Goal: Task Accomplishment & Management: Use online tool/utility

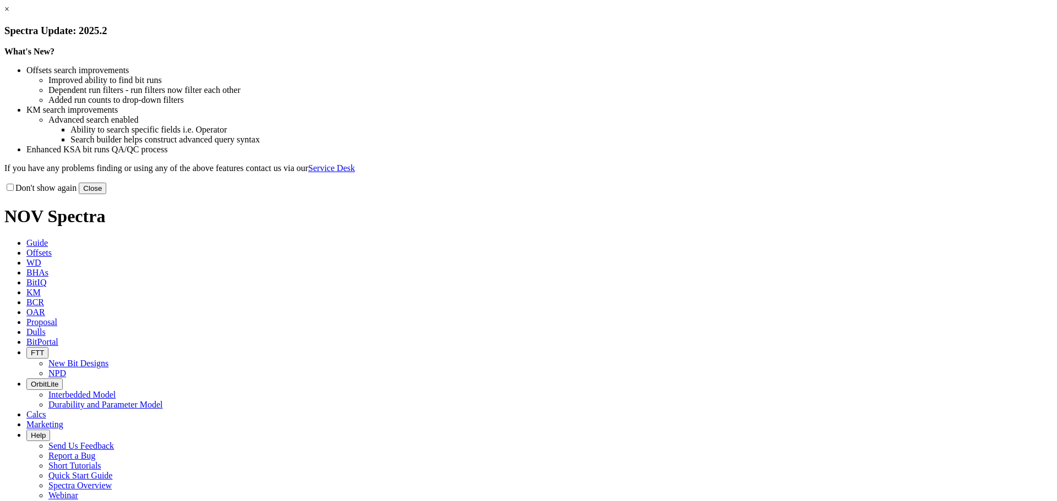
click at [106, 194] on button "Close" at bounding box center [93, 189] width 28 height 12
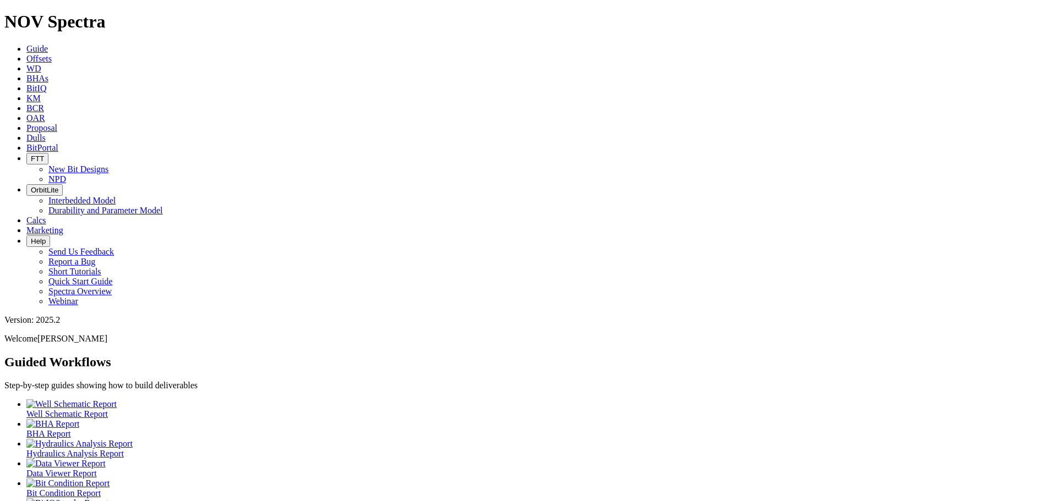
click at [52, 54] on span "Offsets" at bounding box center [38, 58] width 25 height 9
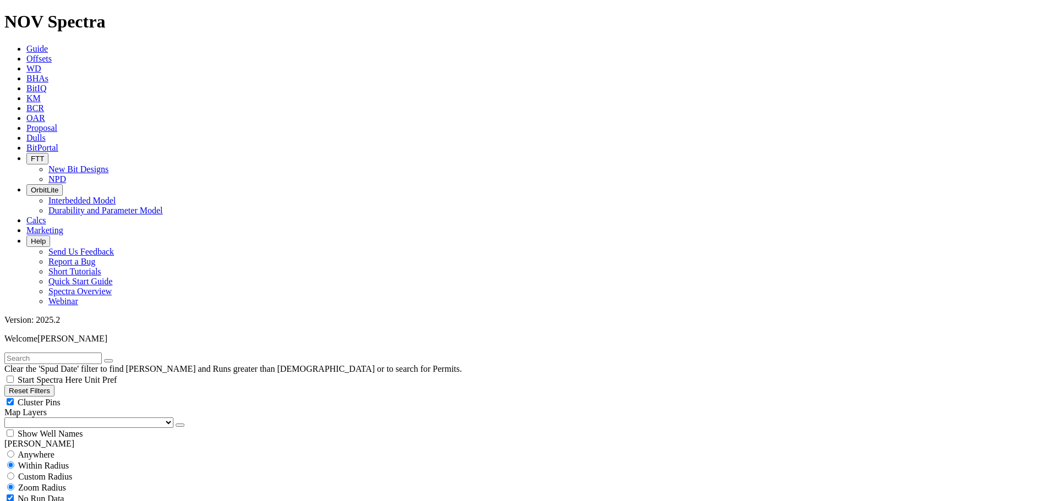
paste input "18908437"
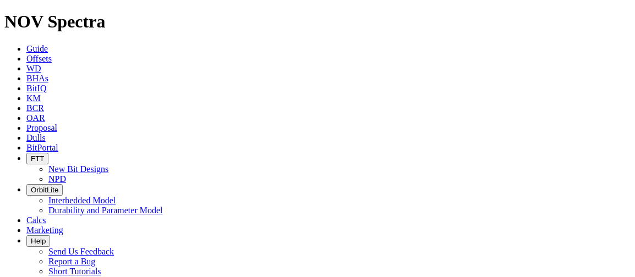
drag, startPoint x: 59, startPoint y: 47, endPoint x: -25, endPoint y: 40, distance: 84.6
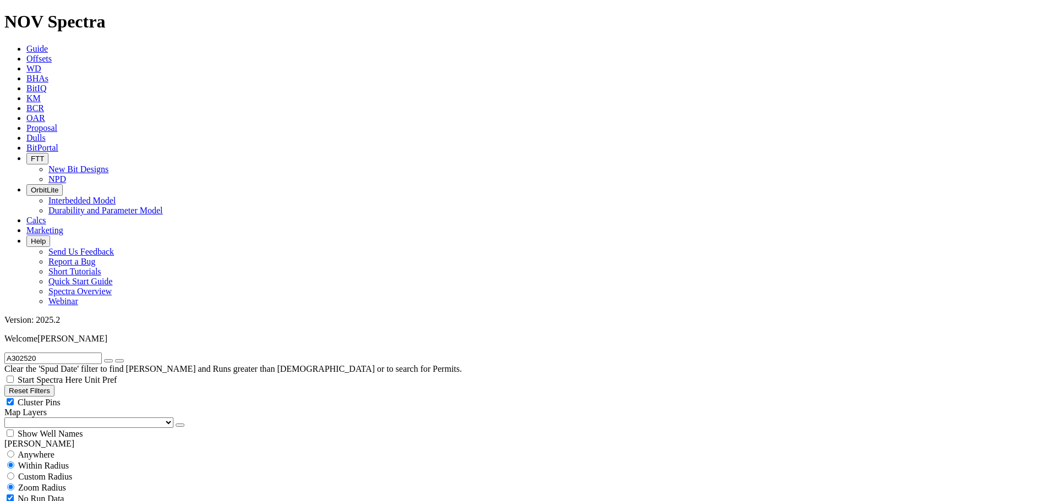
scroll to position [128, 0]
type input "A302520"
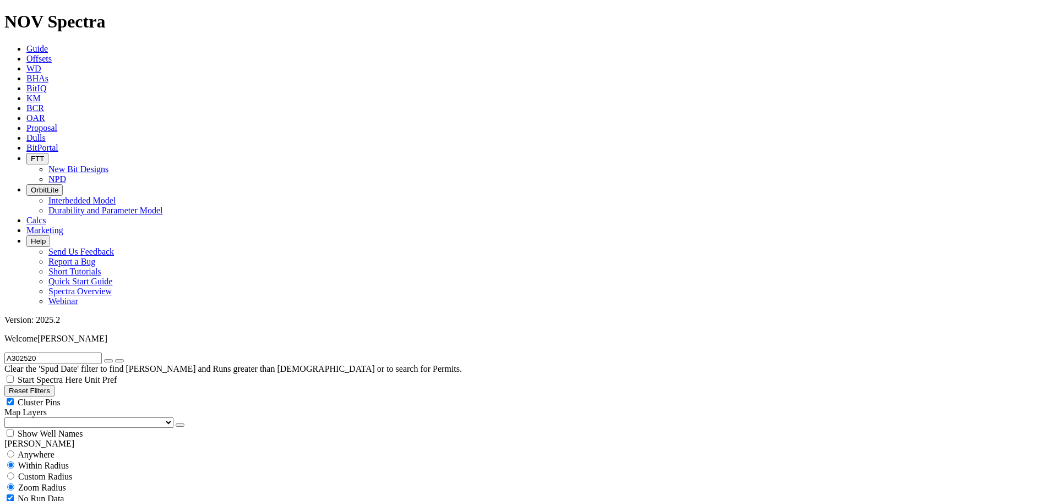
select select "8.75"
checkbox input "false"
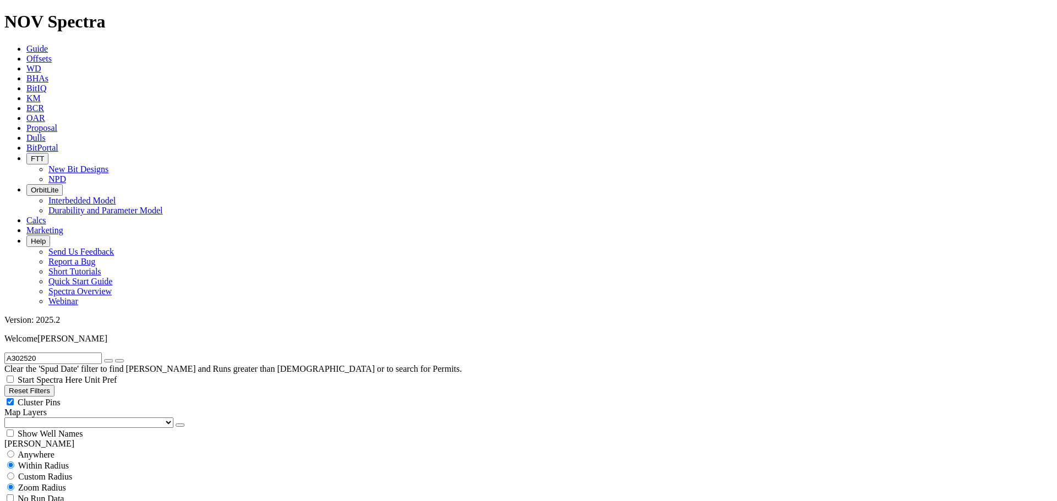
click at [53, 353] on input "A302520" at bounding box center [52, 359] width 97 height 12
click at [115, 359] on button "submit" at bounding box center [119, 360] width 9 height 3
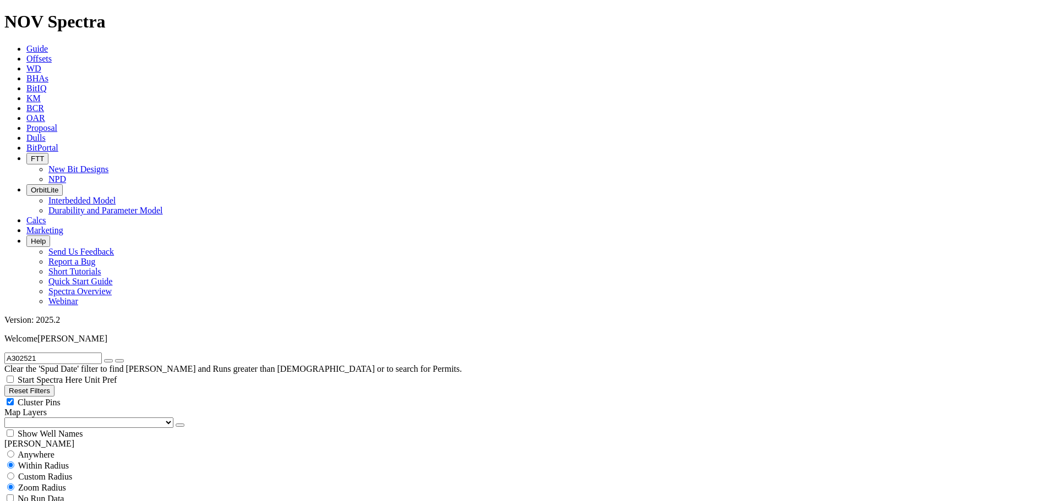
drag, startPoint x: 64, startPoint y: 52, endPoint x: 0, endPoint y: 45, distance: 64.2
click at [4, 353] on form "A302521" at bounding box center [528, 359] width 1048 height 12
click at [50, 353] on input "A302521" at bounding box center [52, 359] width 97 height 12
drag, startPoint x: 50, startPoint y: 48, endPoint x: 4, endPoint y: 45, distance: 46.4
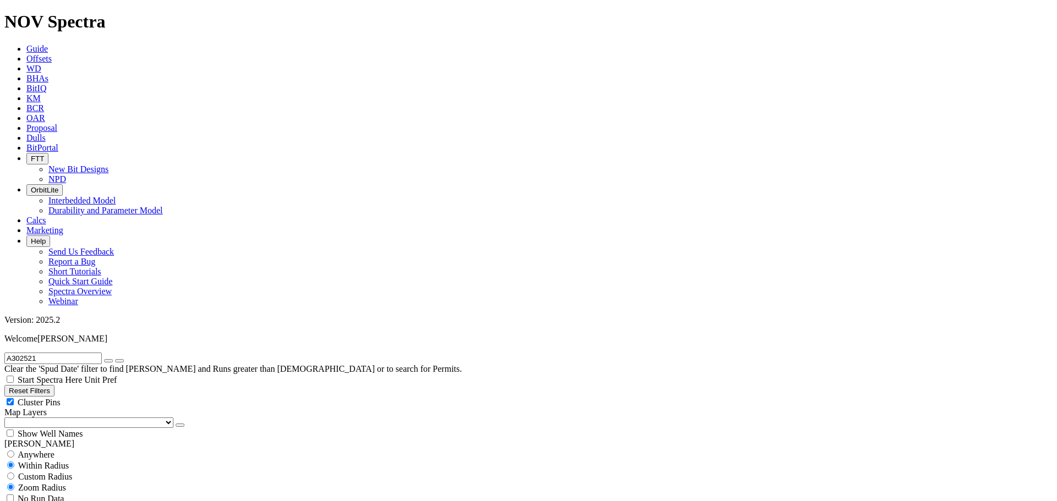
click at [4, 353] on form "A302521" at bounding box center [528, 359] width 1048 height 12
type input "Calyx"
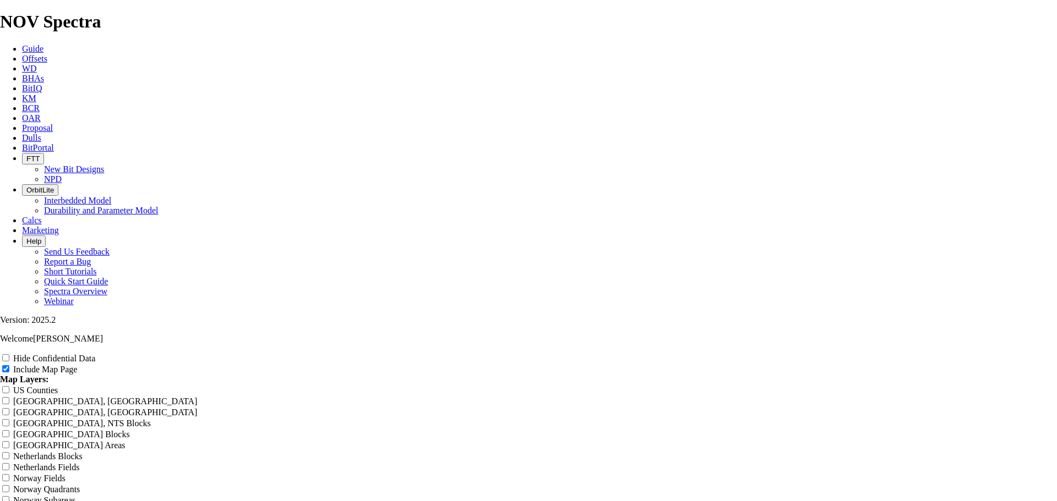
drag, startPoint x: 629, startPoint y: 80, endPoint x: 323, endPoint y: 72, distance: 305.6
radio input "true"
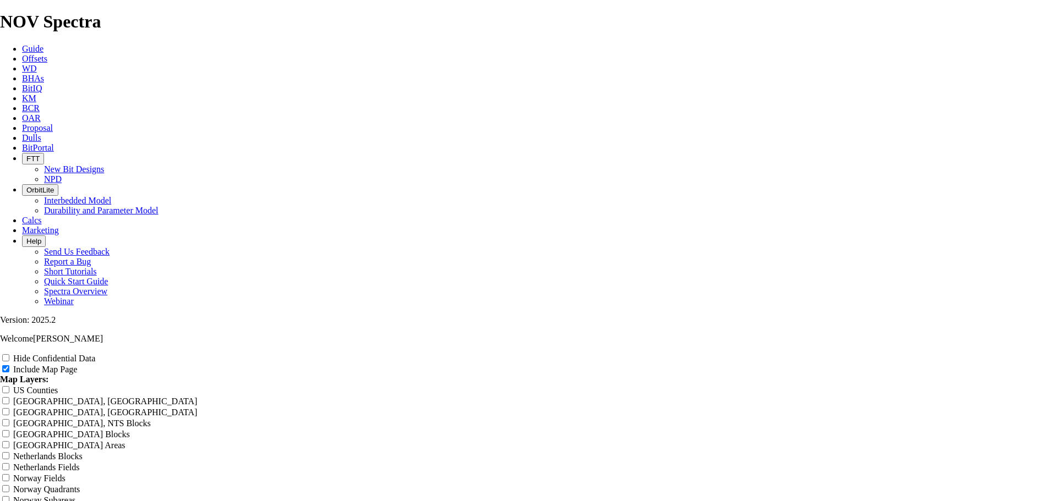
drag, startPoint x: 613, startPoint y: 169, endPoint x: 406, endPoint y: 153, distance: 207.6
type input "8"
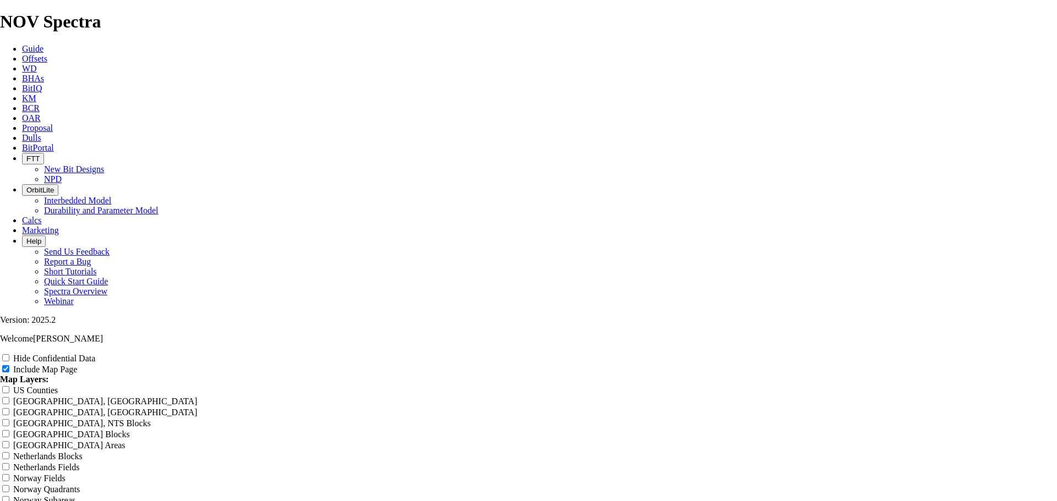
type input "8"
type input "8."
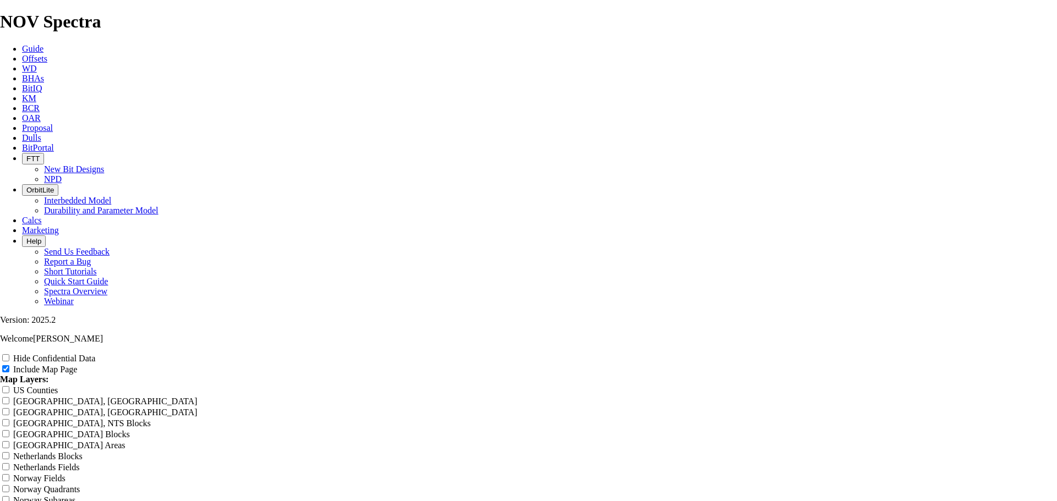
type input "8."
type input "8.7"
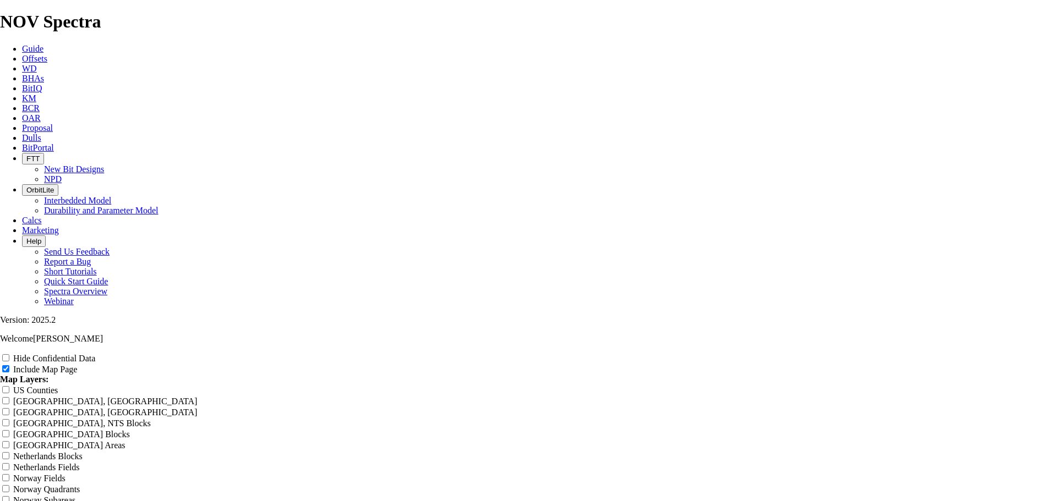
type input "8.7"
type input "8.75"
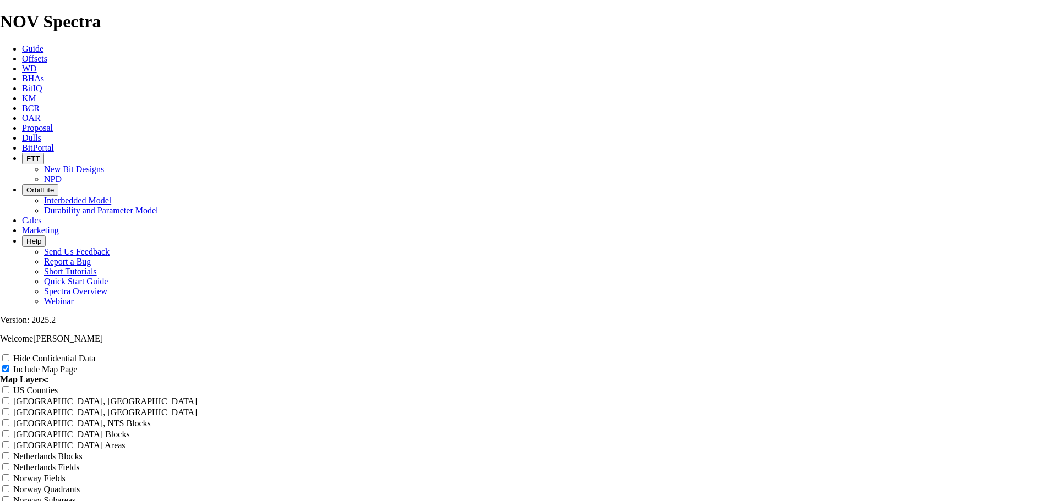
type input "8.75"
type input "8.75""
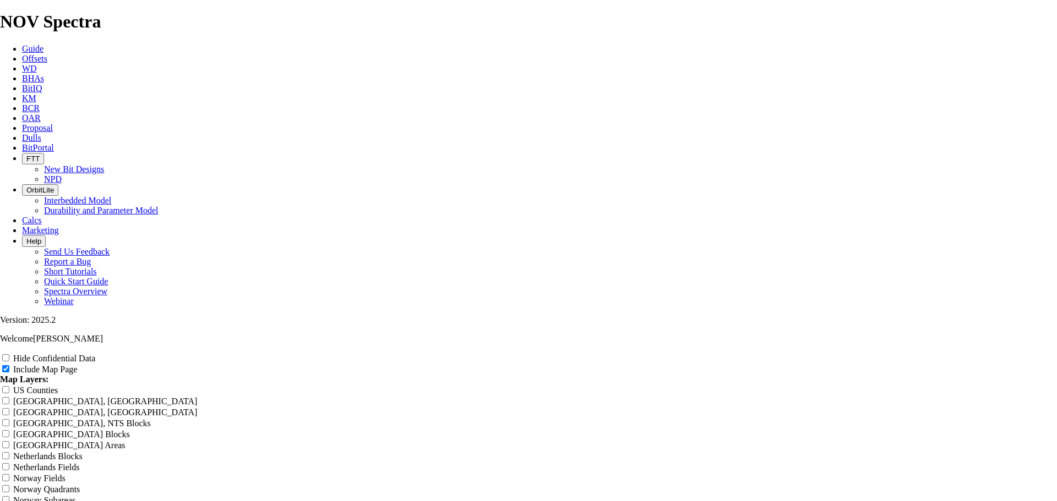
type input "8.75""
type input "8.75" T"
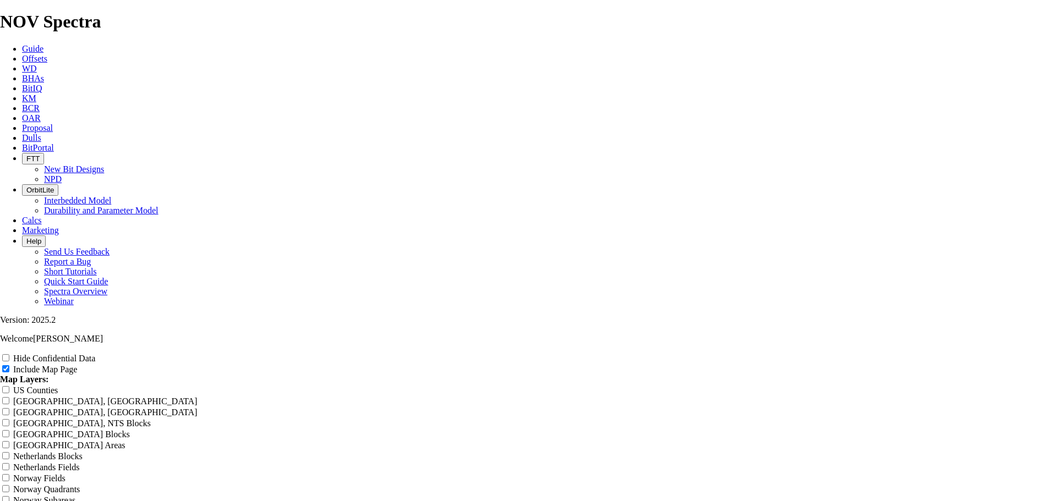
type input "8.75" T"
type input "8.75" TK"
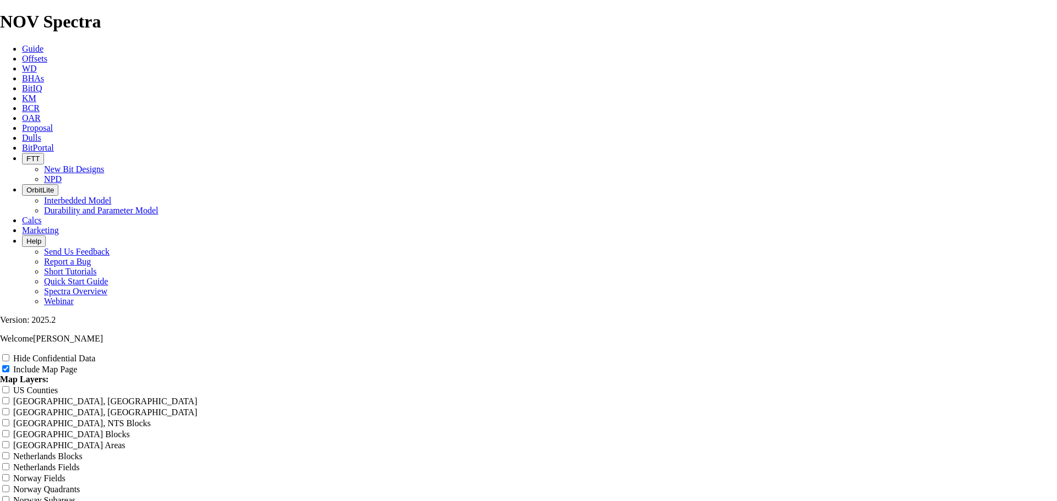
type input "8.75" TK"
type input "8.75" TK6"
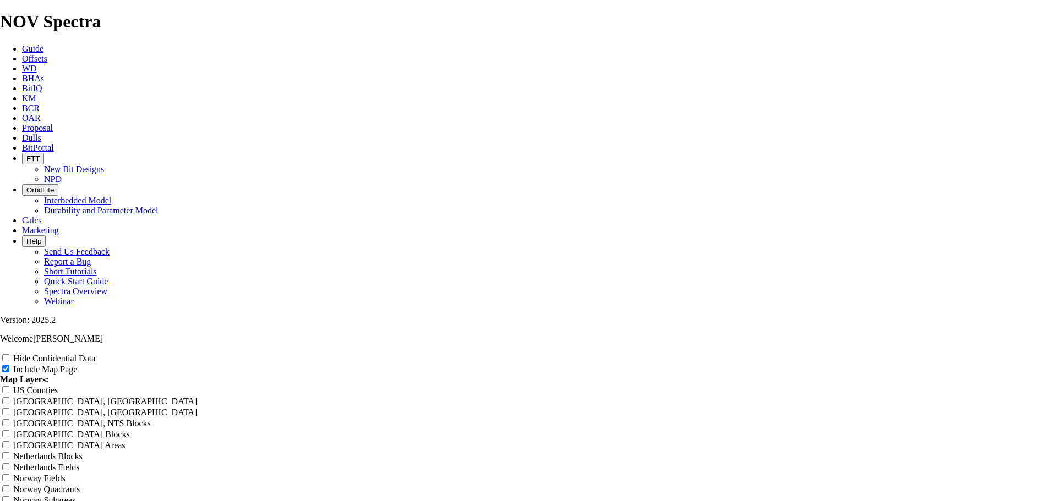
type input "8.75" TK6"
type input "8.75" TK63"
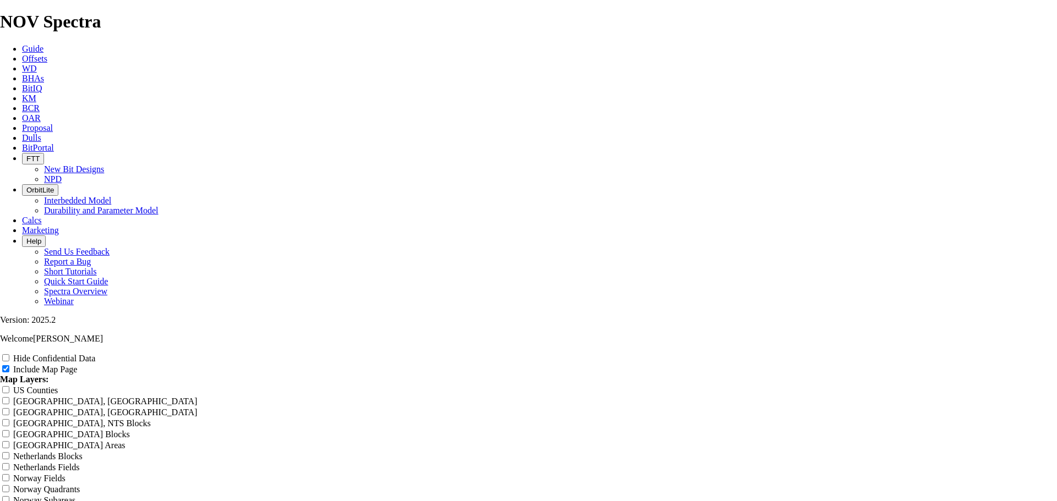
type input "8.75" TK63"
type input "8.75" TK63-"
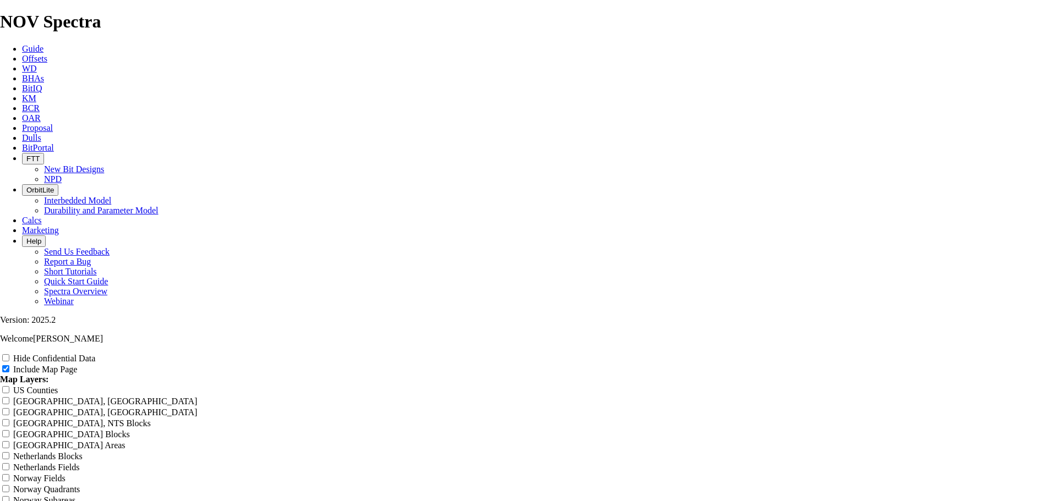
type input "8.75" TK63-"
type input "8.75" TK63-G"
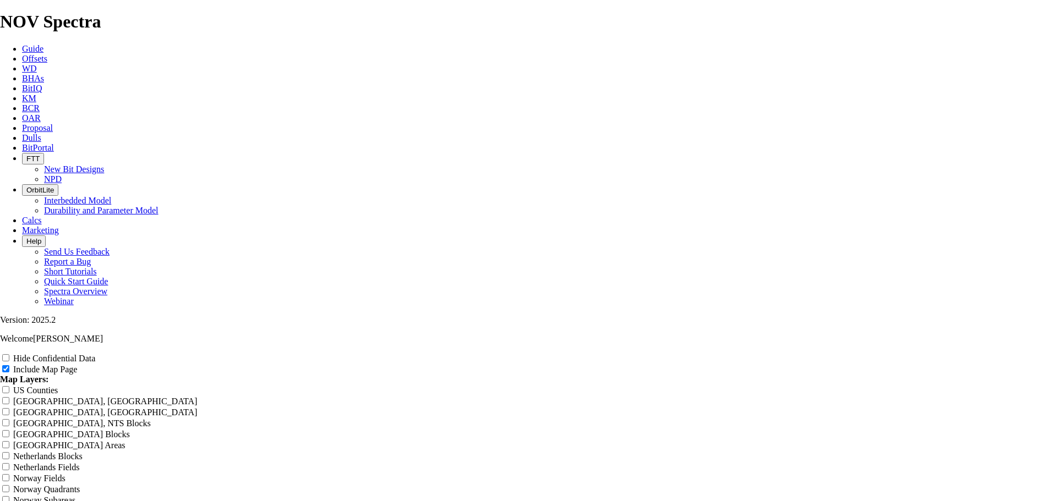
type input "8.75" TK63-G"
type input "8.75" TK63-G6"
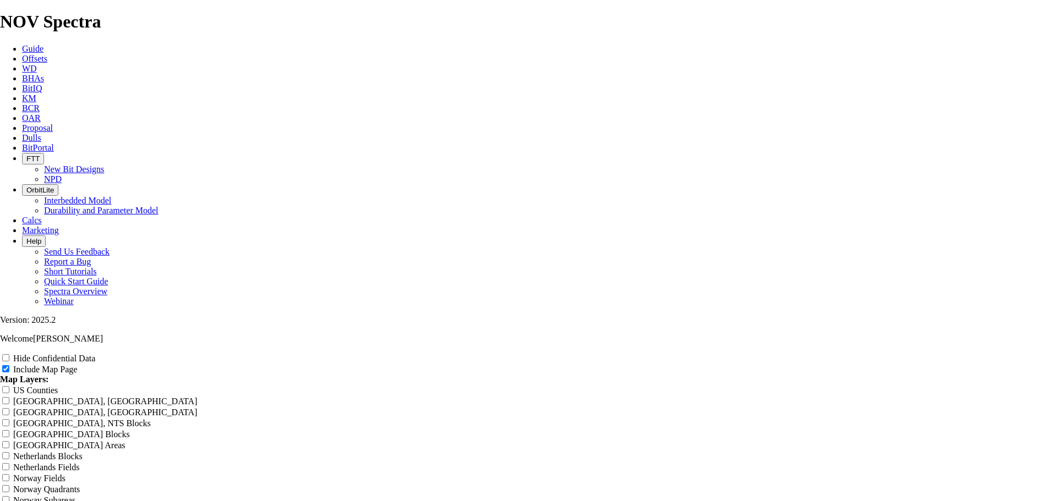
type input "8.75" TK63-G6"
type input "8.75" TK63-G6 -"
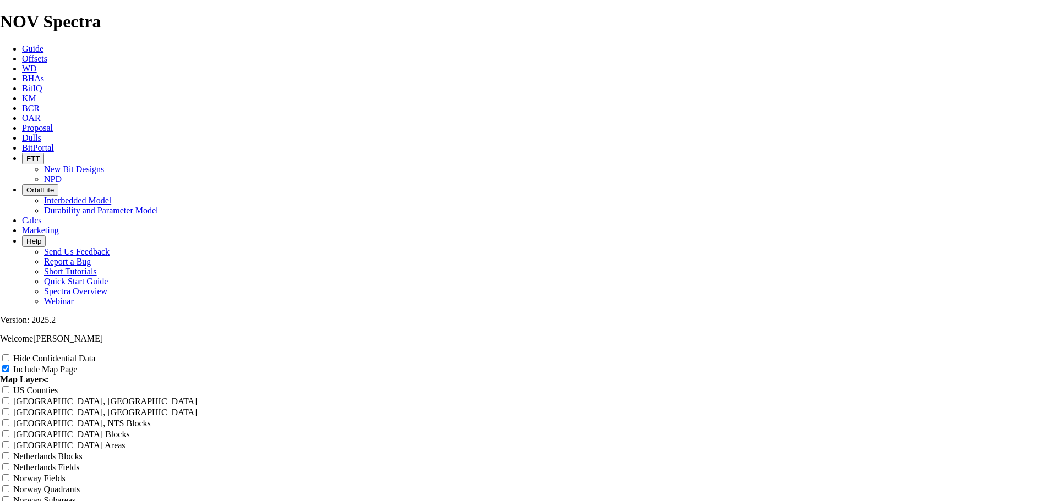
type input "8.75" TK63-G6 -"
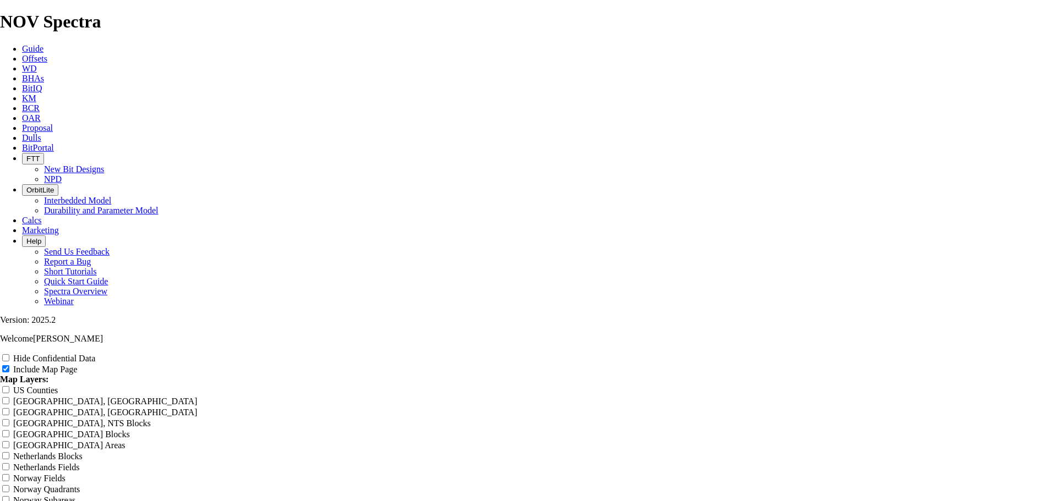
type input "8.75" TK63-G6 -"
type input "8.75" TK63-G6 - P"
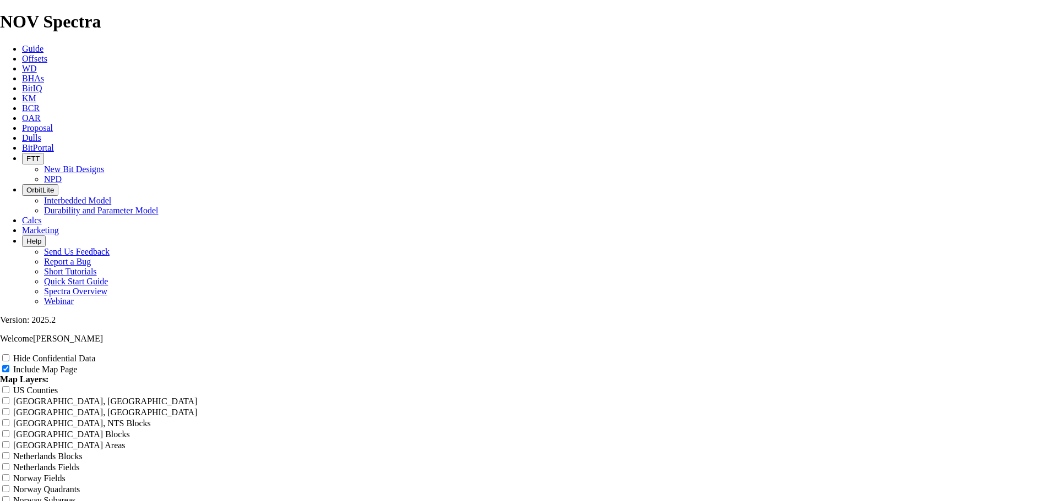
type input "8.75" TK63-G6 - P"
type input "8.75" TK63-G6 - Pe"
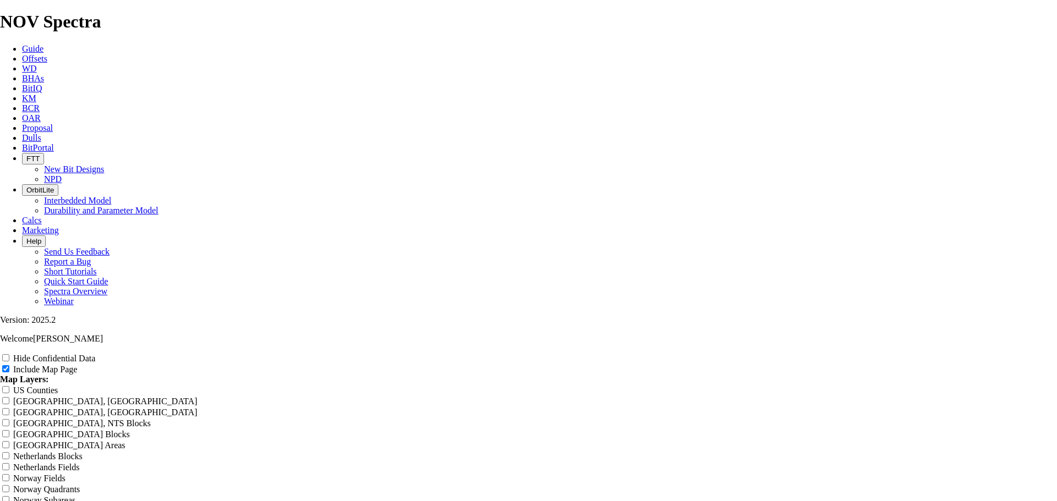
type input "8.75" TK63-G6 - Pe"
type input "8.75" TK63-G6 - Per"
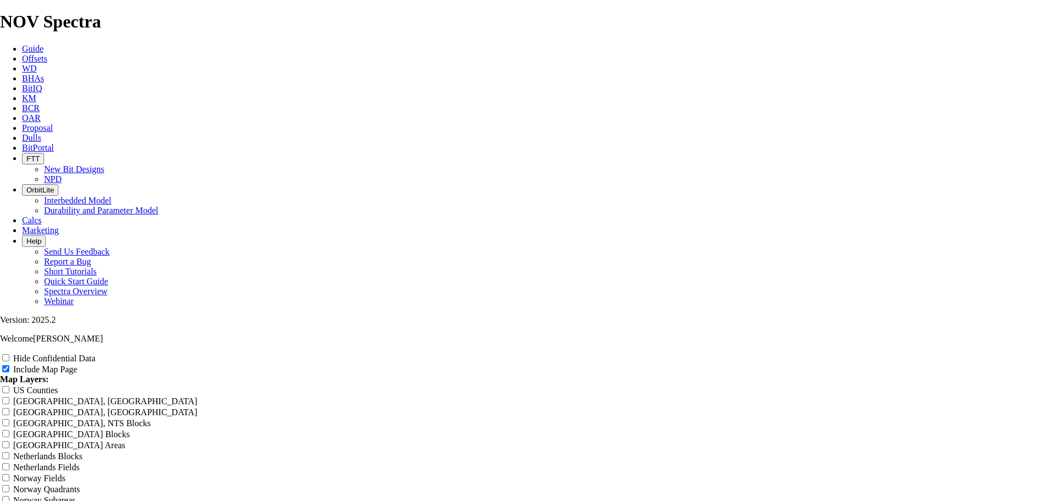
type input "8.75" TK63-G6 - Per"
type input "8.75" TK63-G6 - Perf"
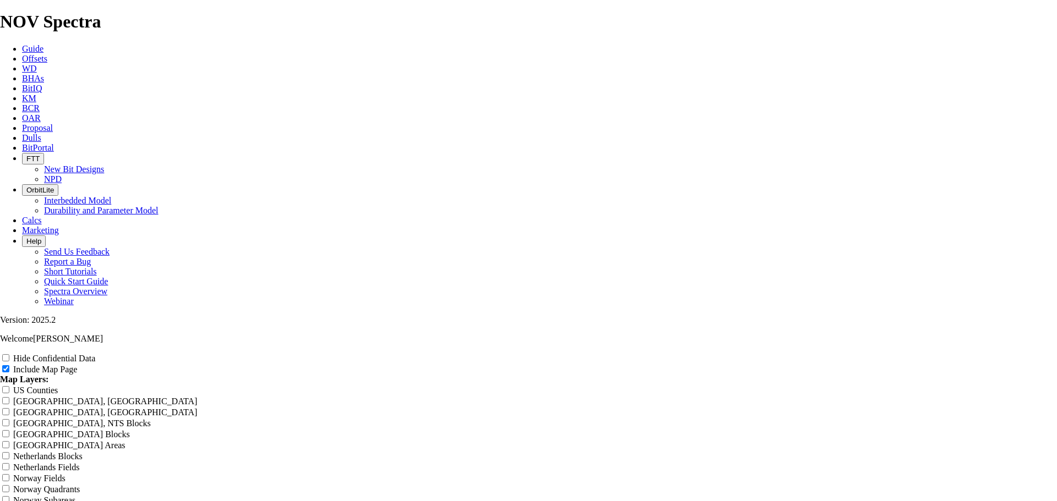
type input "8.75" TK63-G6 - Perf"
type input "8.75" TK63-G6 - Perfo"
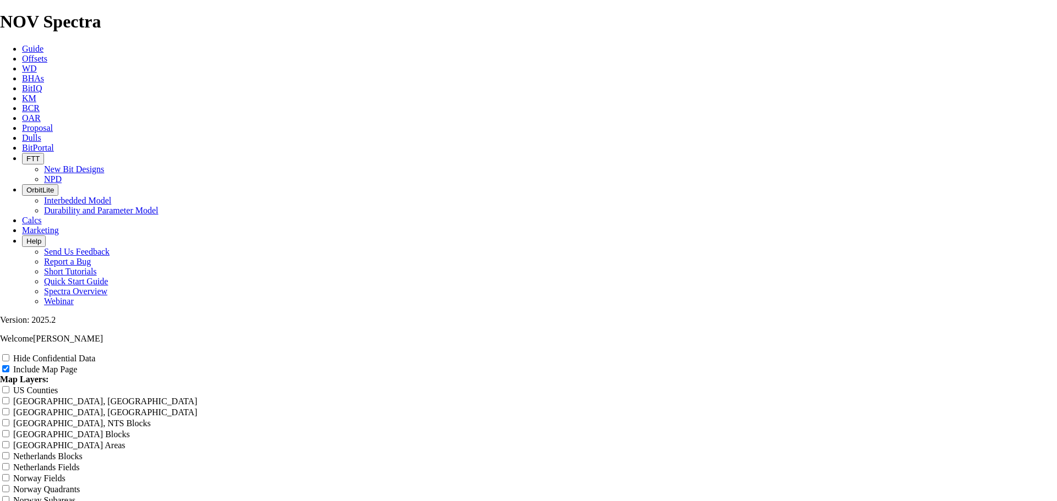
type input "8.75" TK63-G6 - Perfo"
type input "8.75" TK63-G6 - Perfor"
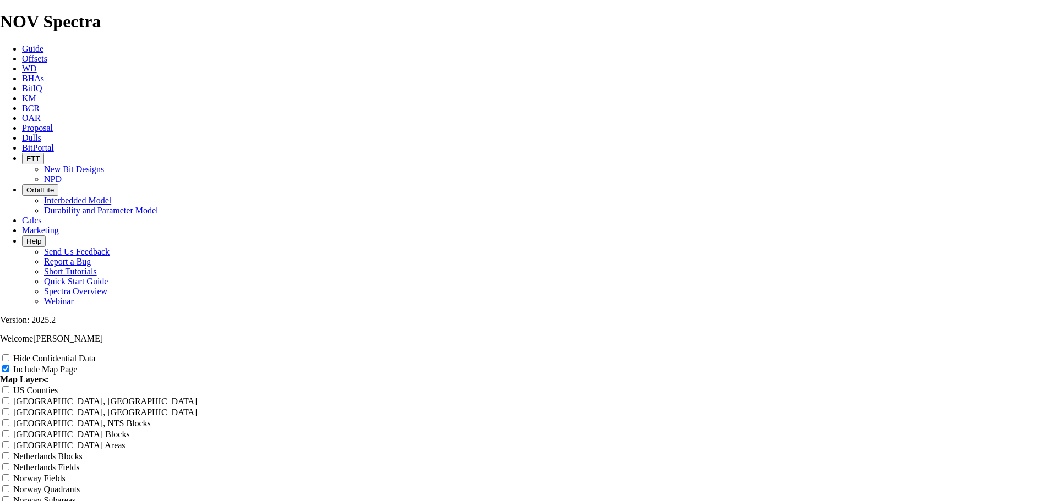
type input "8.75" TK63-G6 - Perfor"
type input "8.75" TK63-G6 - Perform"
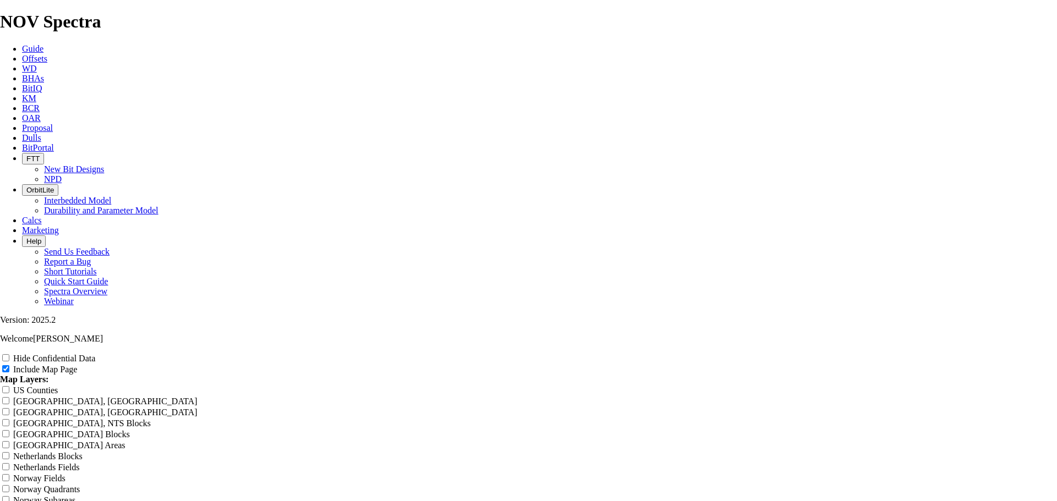
type input "8.75" TK63-G6 - Perform"
type input "8.75" TK63-G6 - Performa"
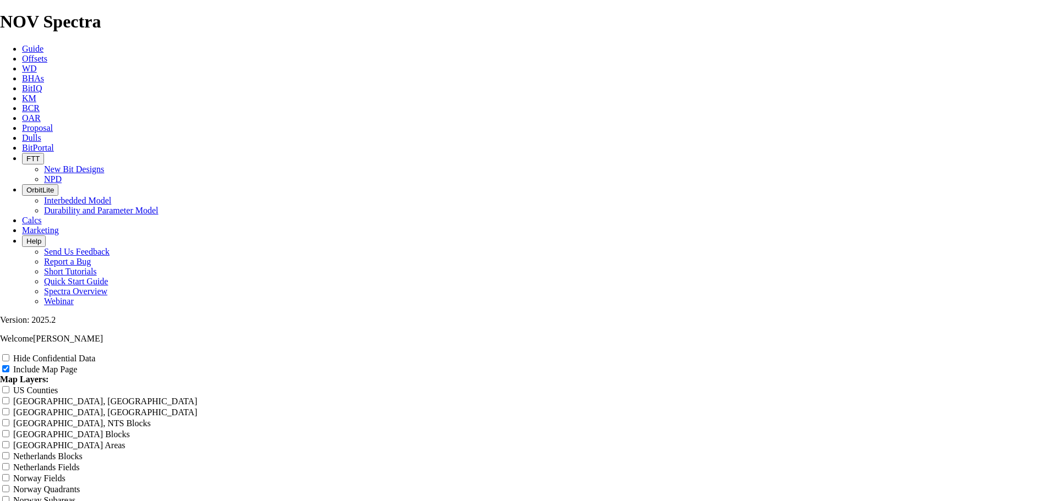
type input "8.75" TK63-G6 - Performa"
type input "8.75" TK63-G6 - Performan"
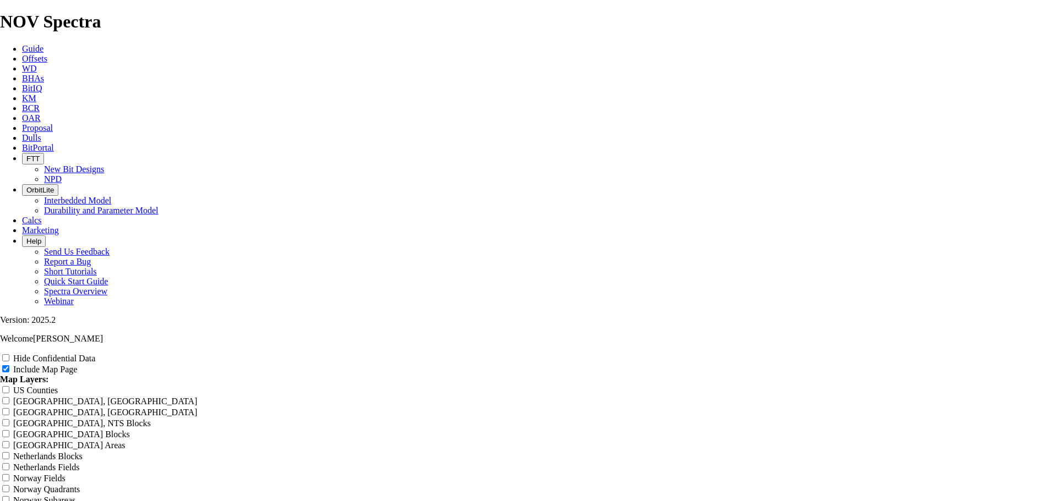
type input "8.75" TK63-G6 - Performan"
type input "8.75" TK63-G6 - Performanc"
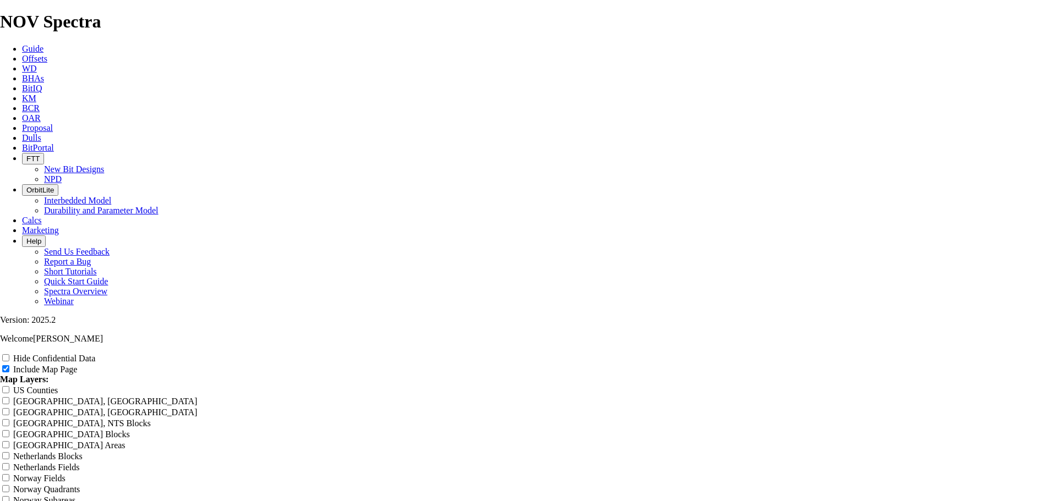
type input "8.75" TK63-G6 - Performanc"
type input "8.75" TK63-G6 - Performance"
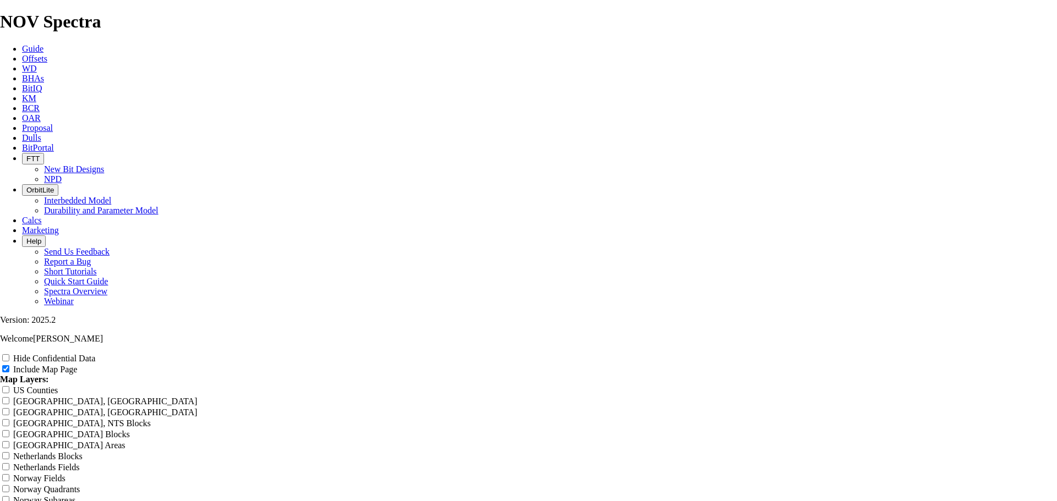
type input "8.75" TK63-G6 - Performance"
type input "8.75" TK63-G6 - Performances"
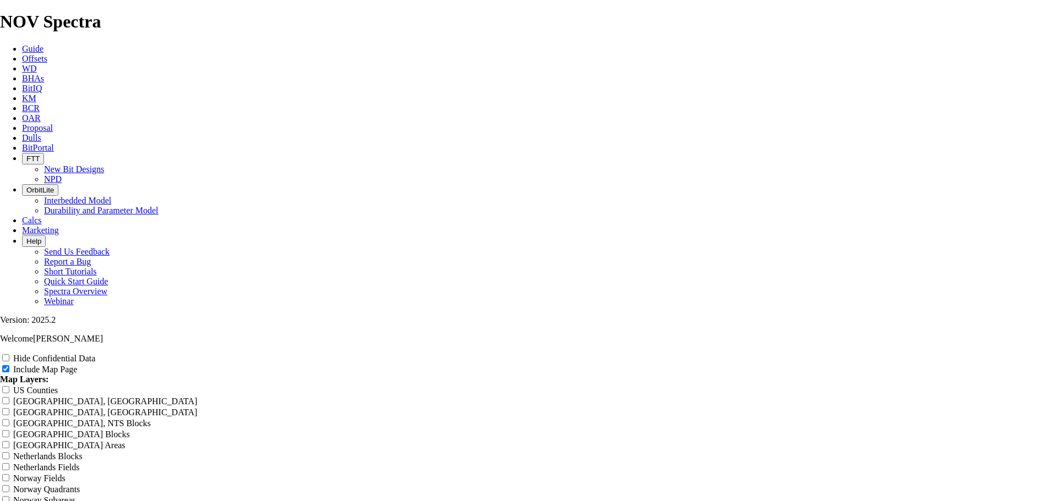
type input "8.75" TK63-G6 - Performances"
type input "8.75" TK63-G6 - Performances ("
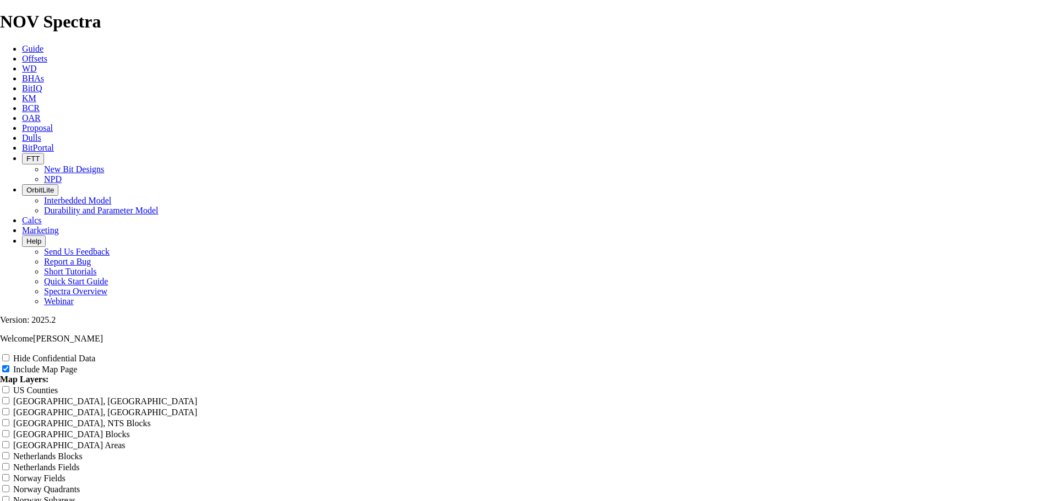
type input "8.75" TK63-G6 - Performances ("
type input "8.75" TK63-G6 - Performances"
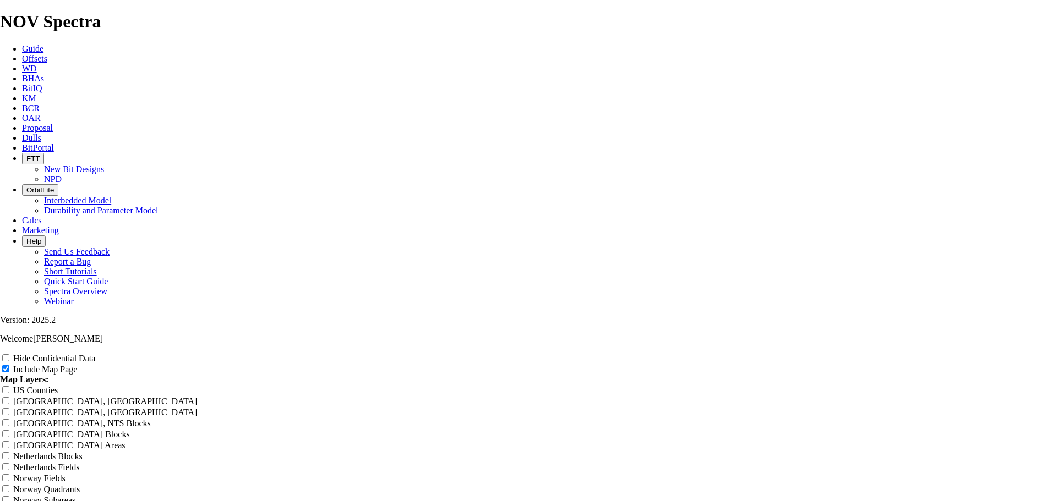
type input "8.75" TK63-G6 - Performances"
type input "8.75" TK63-G6 - Performances -"
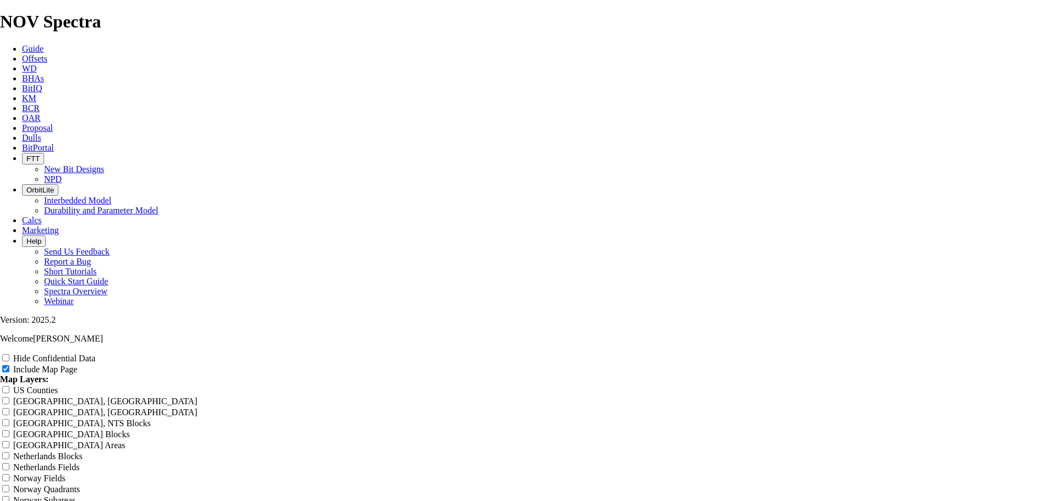
type input "8.75" TK63-G6 - Performances -"
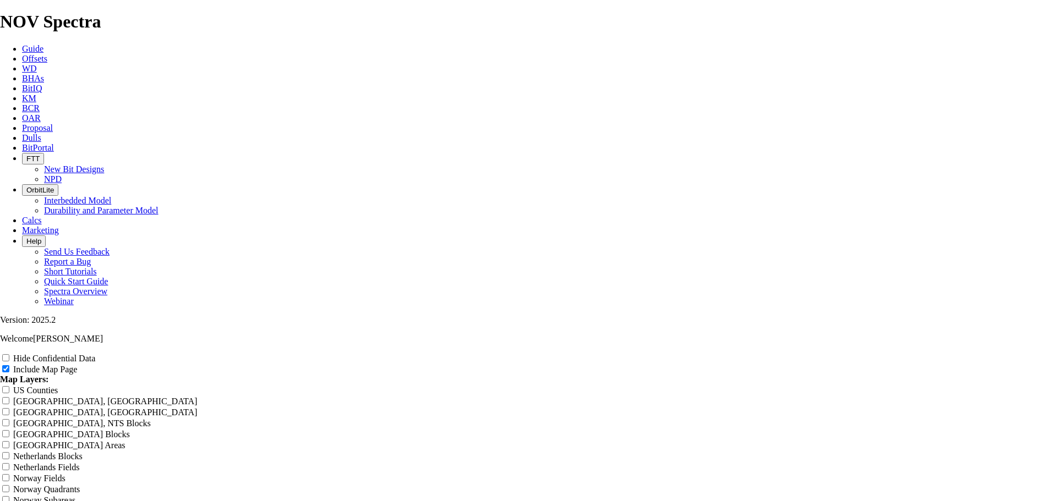
type input "8.75" TK63-G6 - Performances - T"
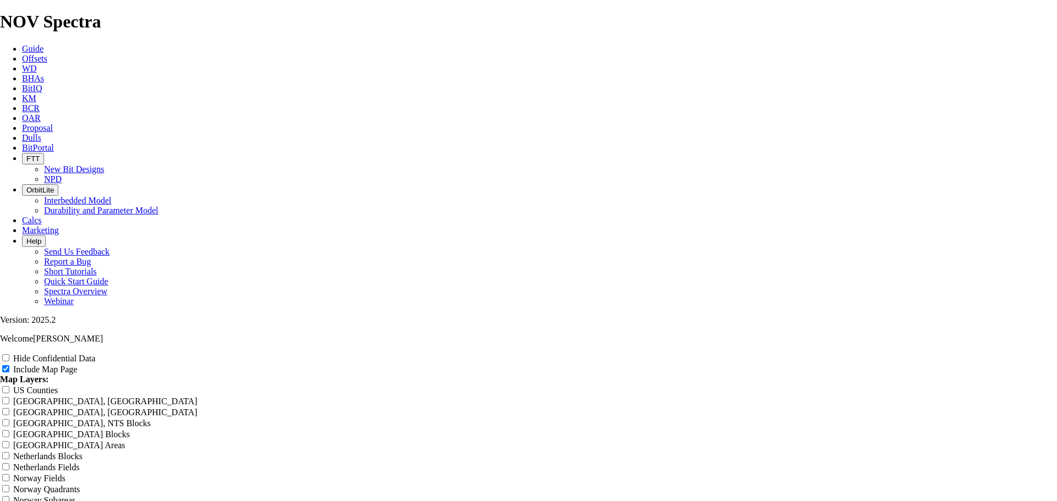
type input "8.75" TK63-G6 - Performances - Tw"
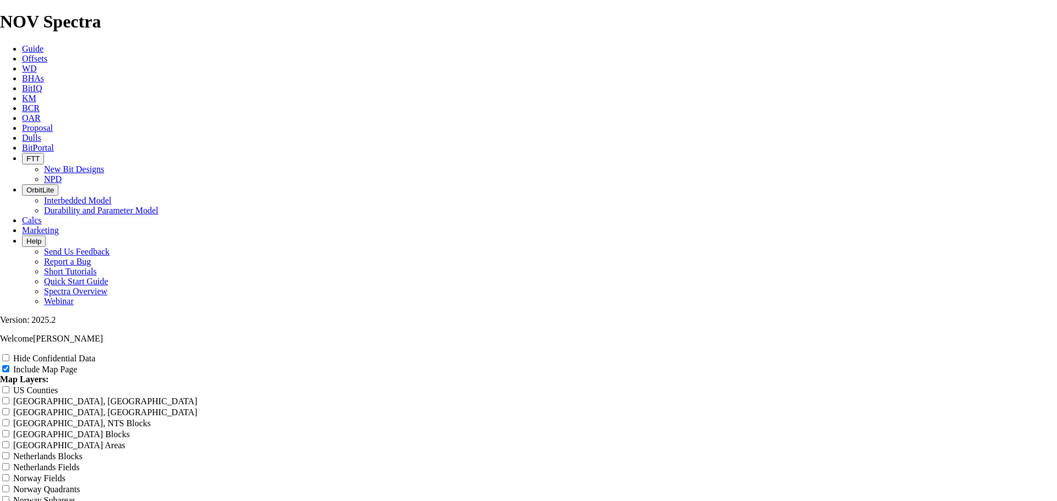
type input "8.75" TK63-G6 - Performances - Two"
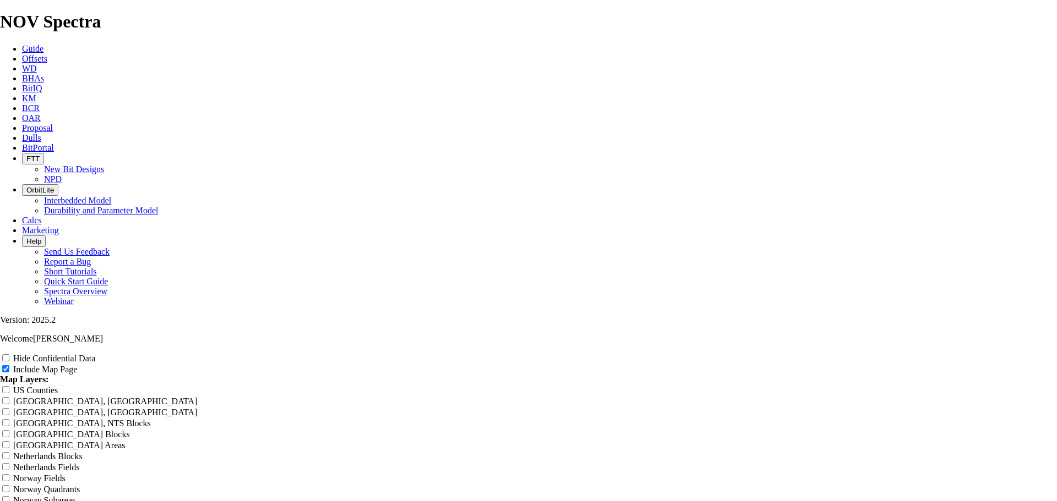
type input "8.75" TK63-G6 - Performances - Two"
type input "8.75" TK63-G6 - Performances - Two W"
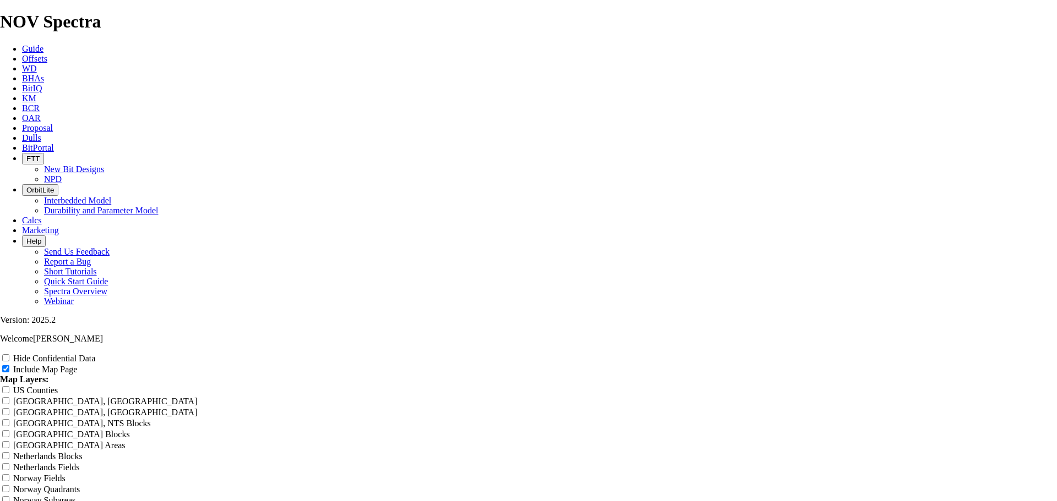
type input "8.75" TK63-G6 - Performances - Two W"
type input "8.75" TK63-G6 - Performances - Two WE"
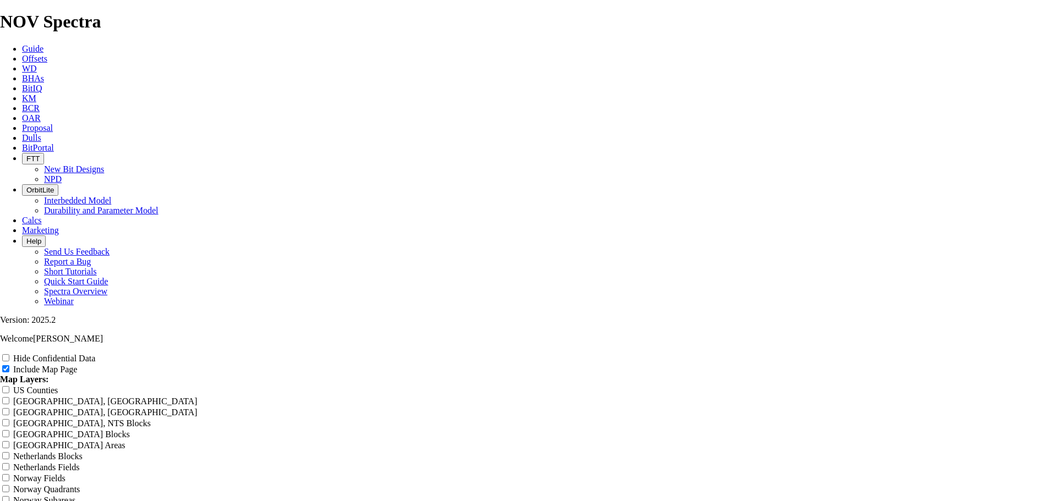
type input "8.75" TK63-G6 - Performances - Two WE"
type input "8.75" TK63-G6 - Performances - Two WEl"
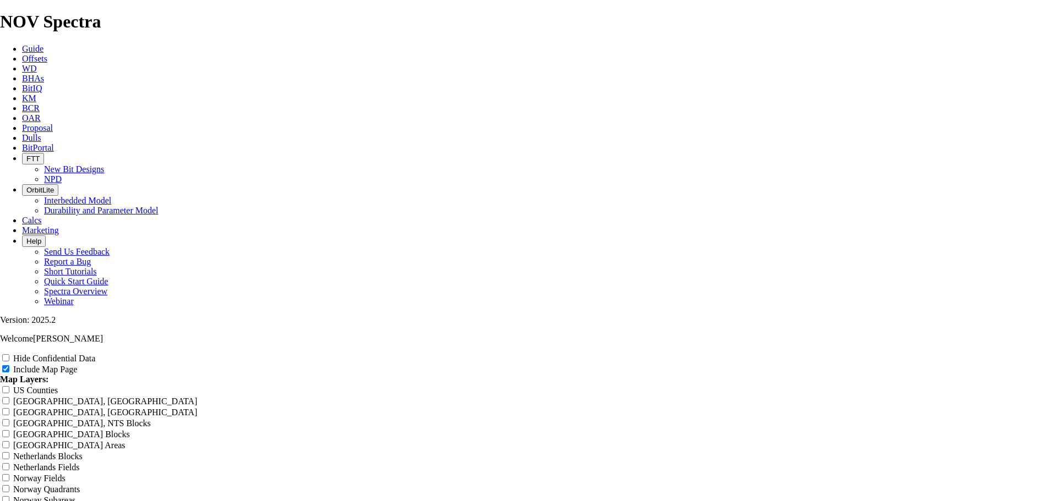
type input "8.75" TK63-G6 - Performances - Two WEl"
type input "8.75" TK63-G6 - Performances - Two WEll"
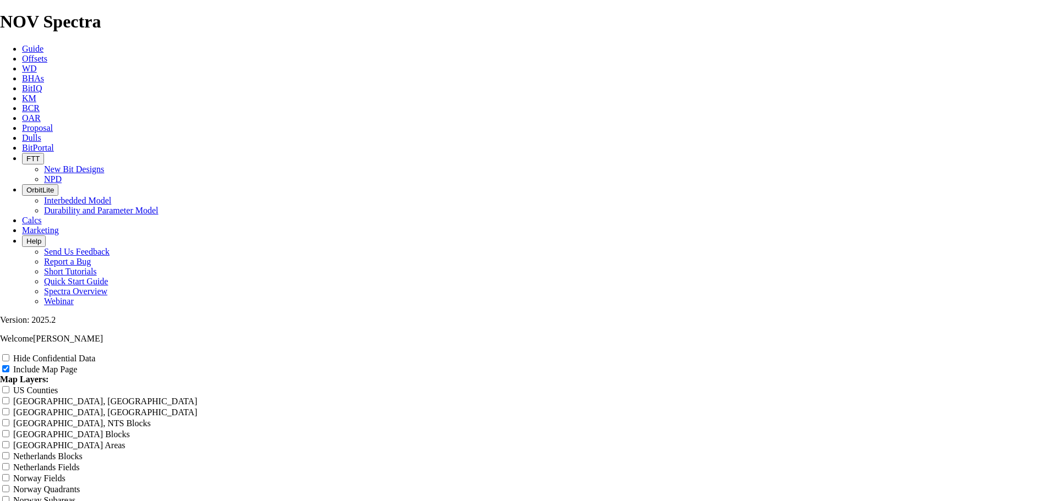
type input "8.75" TK63-G6 - Performances - Two WEll"
type input "8.75" TK63-G6 - Performances - Two WEl"
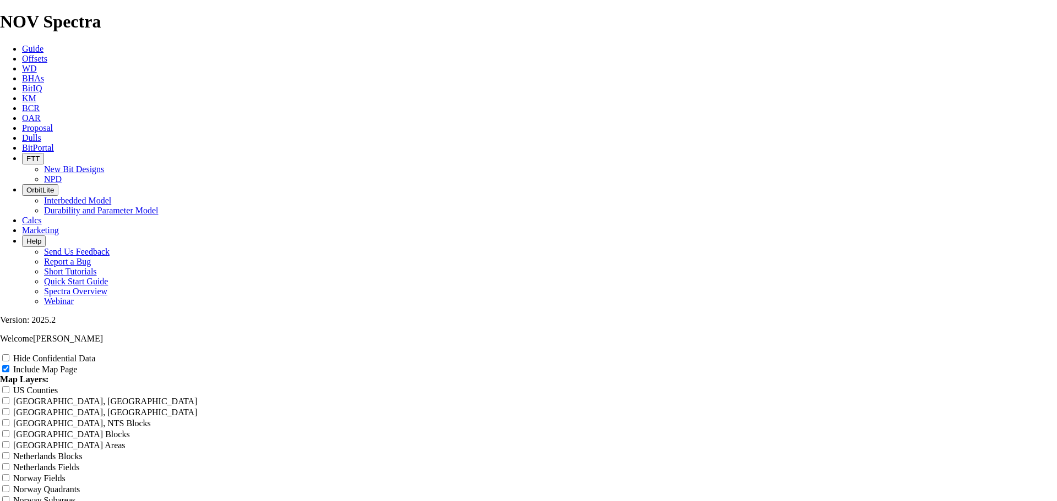
type input "8.75" TK63-G6 - Performances - Two WEl"
type input "8.75" TK63-G6 - Performances - Two WE"
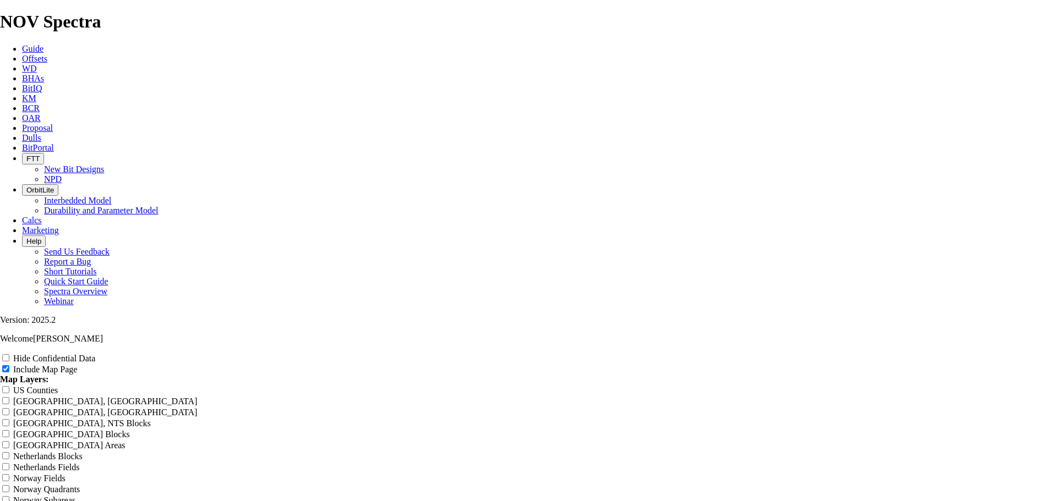
type input "8.75" TK63-G6 - Performances - Two WE"
type input "8.75" TK63-G6 - Performances - Two W"
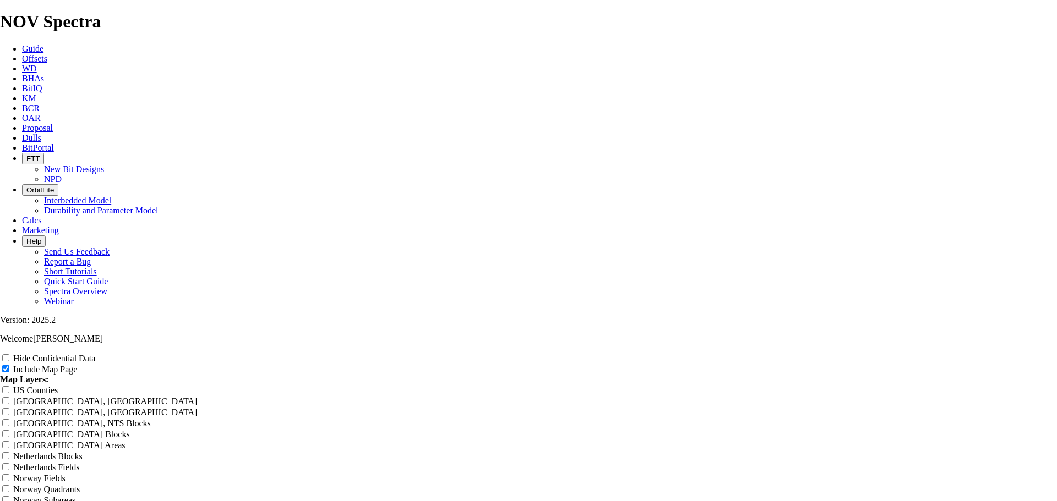
click at [13, 354] on span at bounding box center [6, 358] width 13 height 9
click at [9, 355] on input "Hide Confidential Data" at bounding box center [5, 358] width 7 height 7
click at [13, 386] on span at bounding box center [6, 390] width 13 height 9
click at [9, 386] on input "US Counties" at bounding box center [5, 389] width 7 height 7
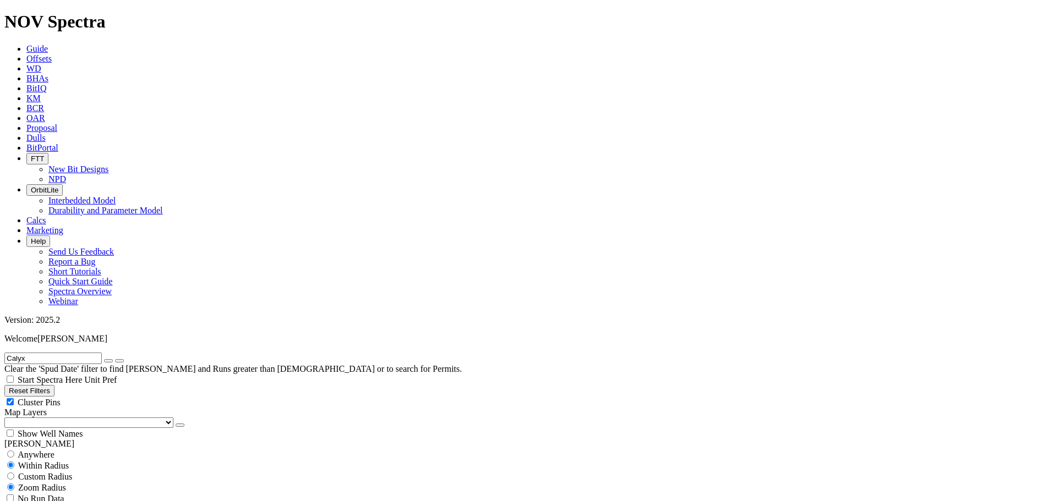
click at [106, 397] on div "Cluster Pins" at bounding box center [528, 402] width 1048 height 11
drag, startPoint x: 61, startPoint y: 111, endPoint x: 62, endPoint y: 118, distance: 7.9
click at [61, 418] on select "US Counties [GEOGRAPHIC_DATA], [GEOGRAPHIC_DATA] [GEOGRAPHIC_DATA], [GEOGRAPHIC…" at bounding box center [88, 423] width 169 height 10
click at [8, 418] on select "US Counties [GEOGRAPHIC_DATA], [GEOGRAPHIC_DATA] [GEOGRAPHIC_DATA], [GEOGRAPHIC…" at bounding box center [88, 423] width 169 height 10
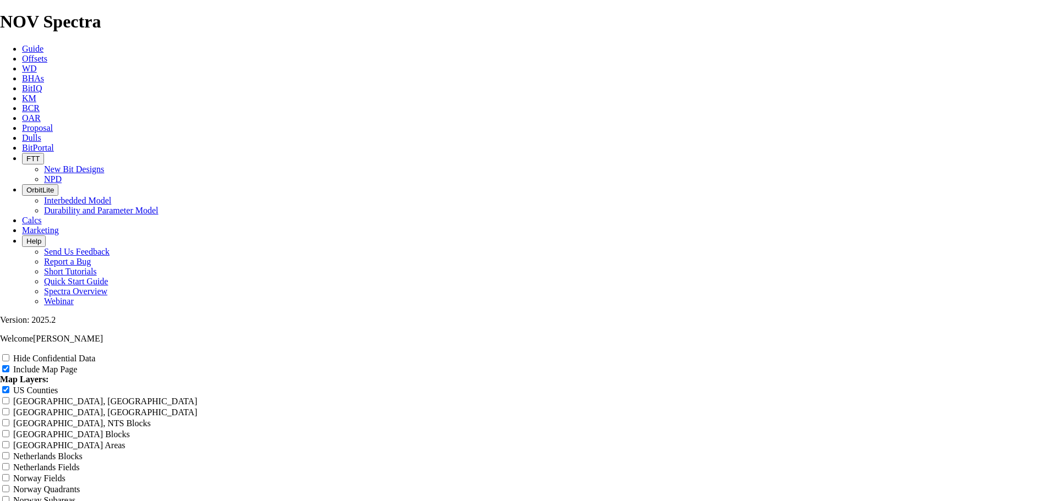
click at [961, 353] on div "Hide Confidential Data" at bounding box center [528, 358] width 1057 height 11
click at [9, 355] on input "Hide Confidential Data" at bounding box center [5, 358] width 7 height 7
drag, startPoint x: 624, startPoint y: 78, endPoint x: 374, endPoint y: 66, distance: 250.2
drag, startPoint x: 650, startPoint y: 76, endPoint x: 402, endPoint y: 59, distance: 248.9
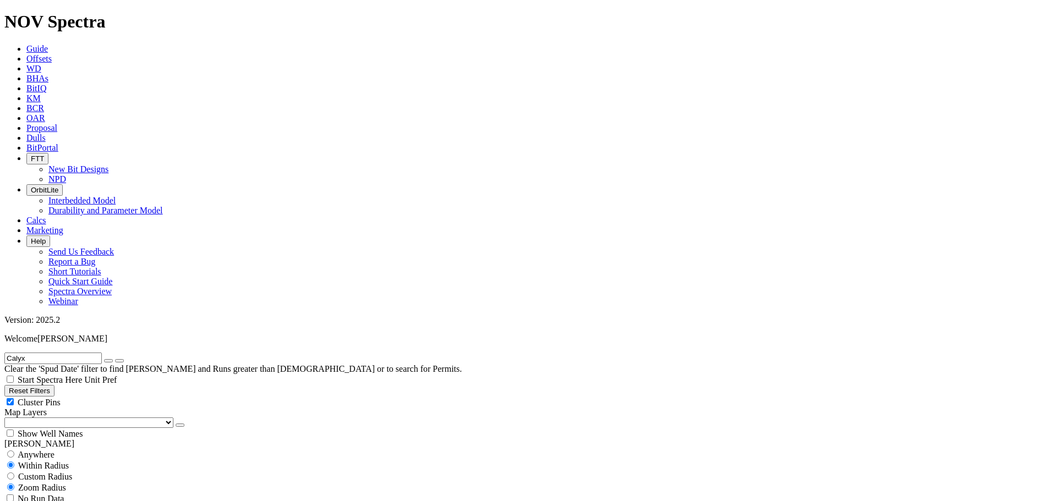
click at [106, 397] on div "Cluster Pins" at bounding box center [528, 402] width 1048 height 11
click at [50, 418] on select "US Counties [GEOGRAPHIC_DATA], [GEOGRAPHIC_DATA] [GEOGRAPHIC_DATA], [GEOGRAPHIC…" at bounding box center [88, 423] width 169 height 10
click at [8, 418] on select "US Counties [GEOGRAPHIC_DATA], [GEOGRAPHIC_DATA] [GEOGRAPHIC_DATA], [GEOGRAPHIC…" at bounding box center [88, 423] width 169 height 10
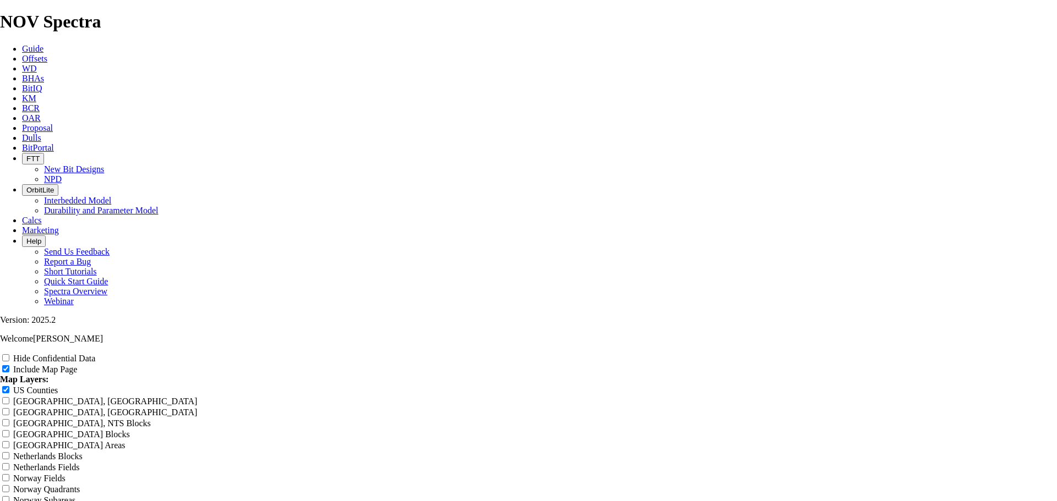
drag, startPoint x: 639, startPoint y: 77, endPoint x: 378, endPoint y: 71, distance: 261.0
paste input "8.75 TK63-G6 - Performance - [GEOGRAPHIC_DATA]"
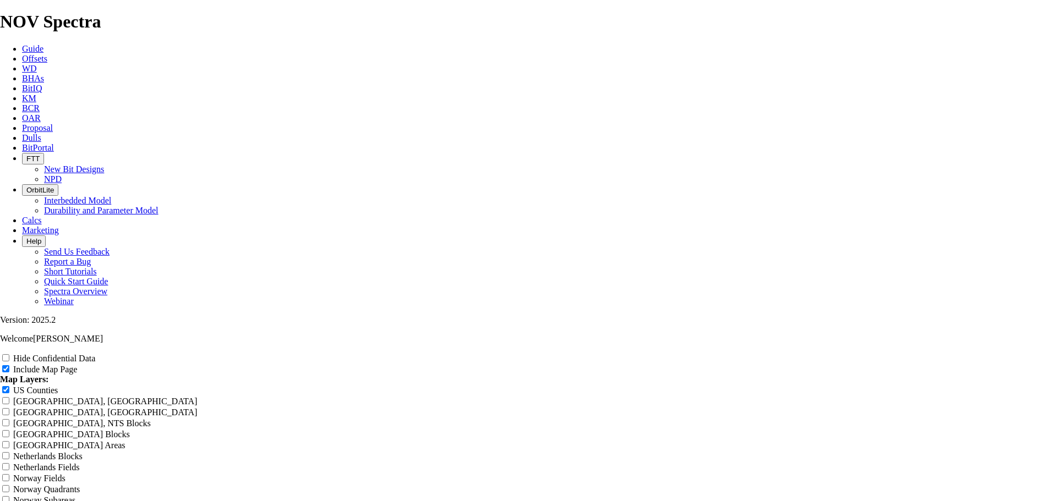
drag, startPoint x: 672, startPoint y: 78, endPoint x: 704, endPoint y: 78, distance: 31.9
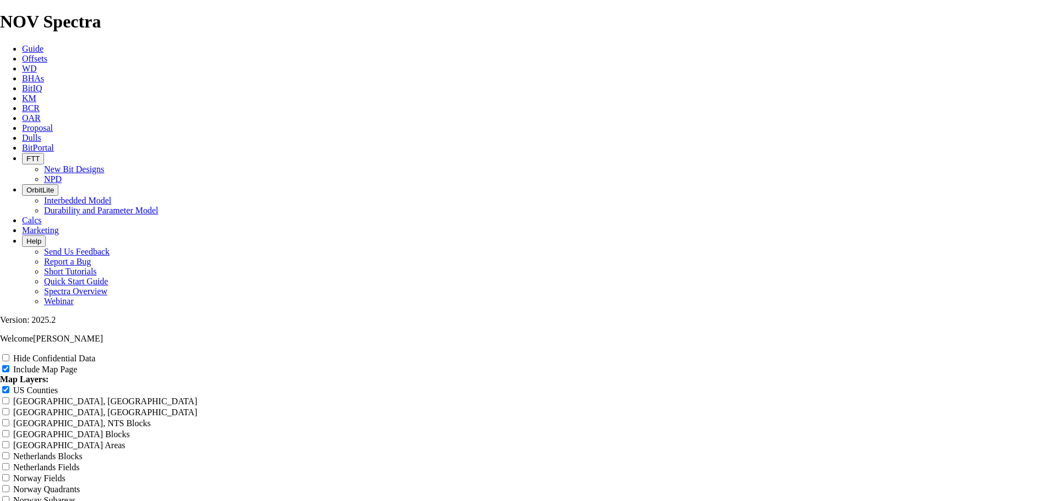
drag, startPoint x: 684, startPoint y: 77, endPoint x: 676, endPoint y: 76, distance: 8.3
drag, startPoint x: 587, startPoint y: 79, endPoint x: 571, endPoint y: 79, distance: 15.4
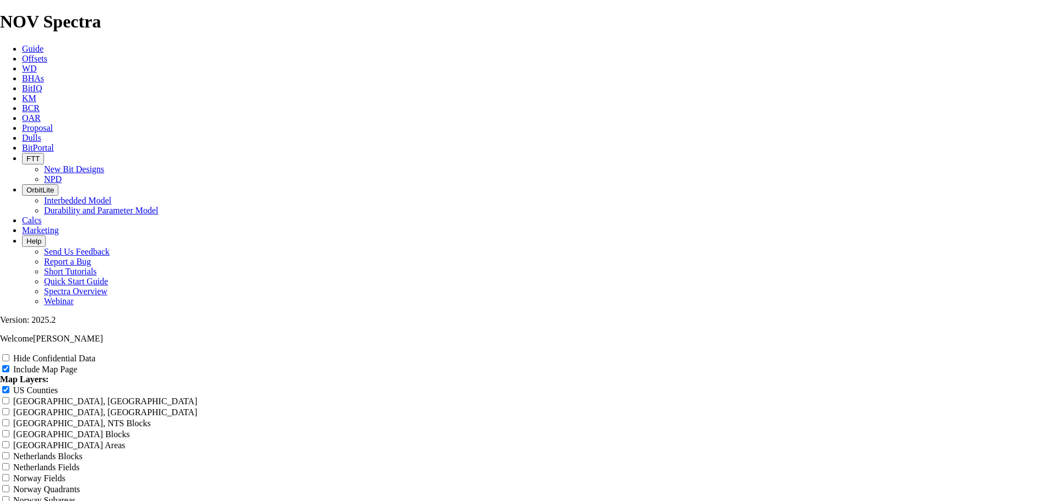
scroll to position [1413, 0]
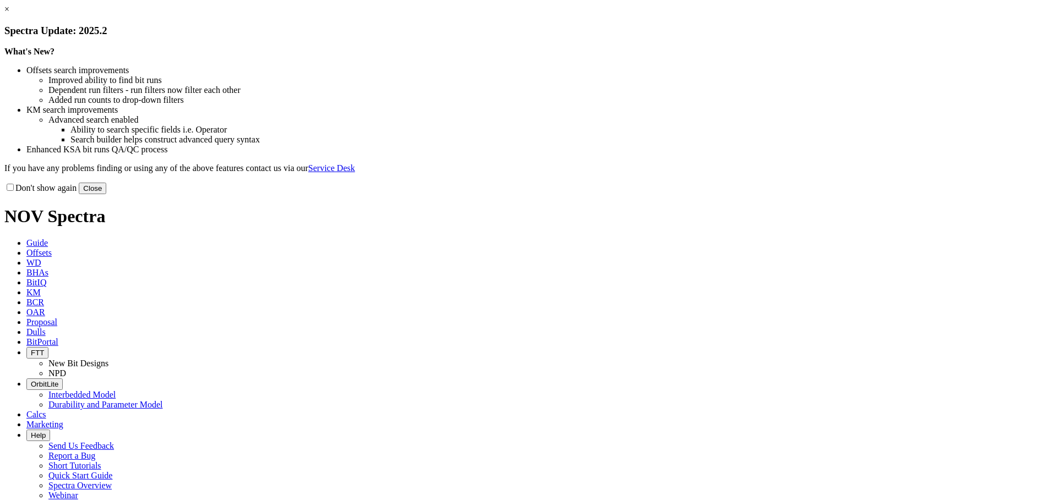
drag, startPoint x: 747, startPoint y: 300, endPoint x: 723, endPoint y: 279, distance: 32.0
click at [106, 194] on button "Close" at bounding box center [93, 189] width 28 height 12
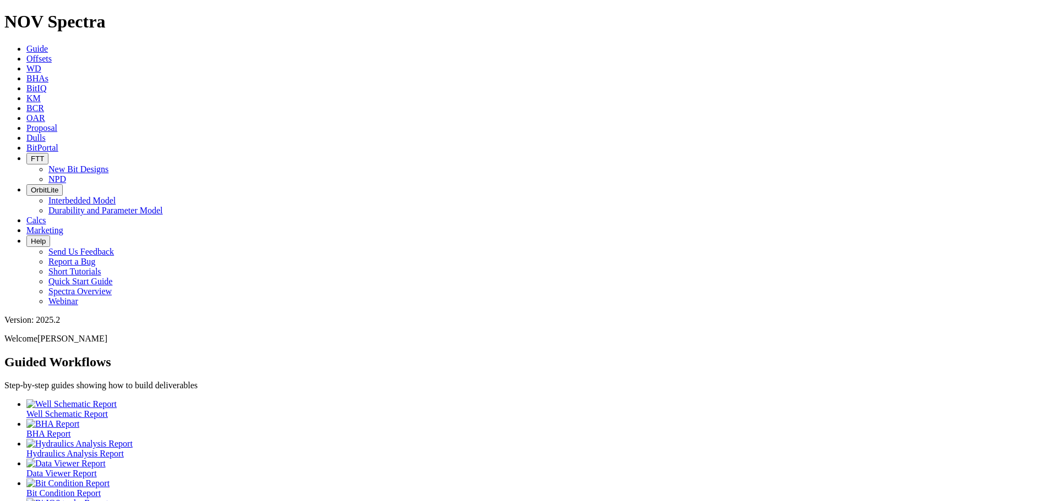
click at [52, 54] on link "Offsets" at bounding box center [38, 58] width 25 height 9
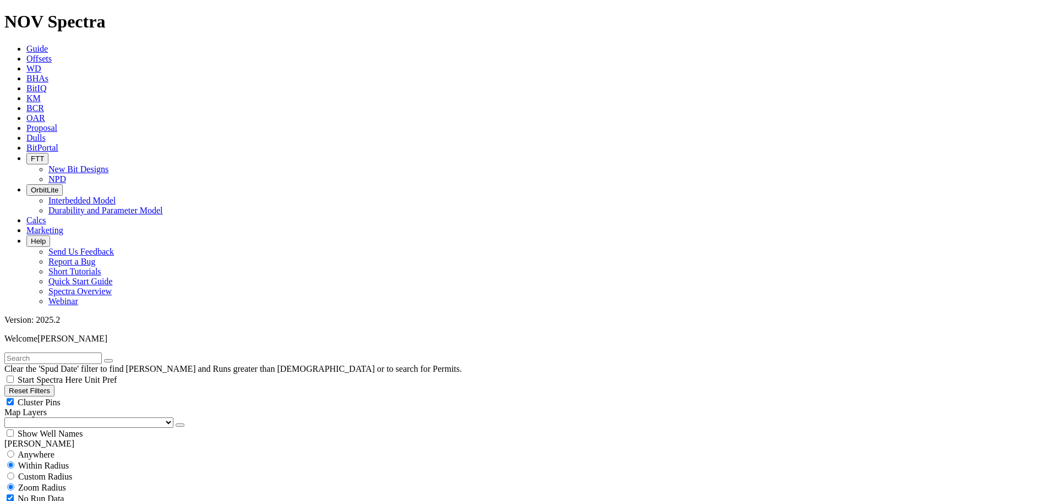
click at [77, 353] on input "text" at bounding box center [52, 359] width 97 height 12
click at [66, 353] on input "text" at bounding box center [52, 359] width 97 height 12
type input "a302520"
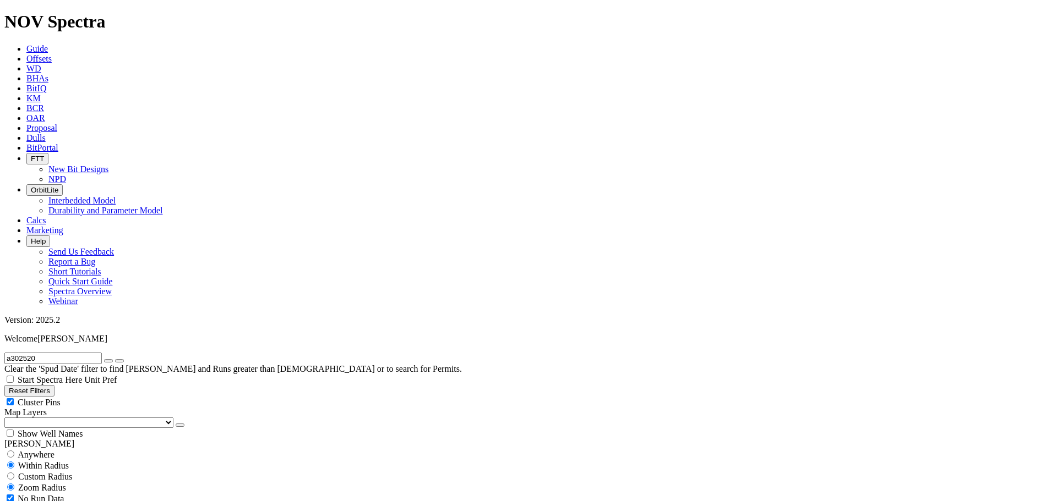
scroll to position [119, 0]
